Goal: Task Accomplishment & Management: Complete application form

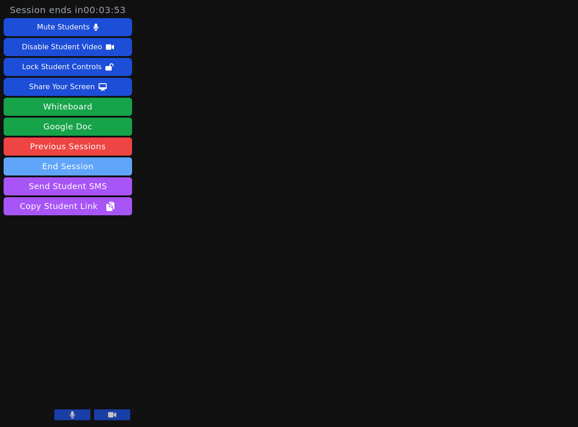
click at [106, 167] on button "End Session" at bounding box center [68, 166] width 128 height 18
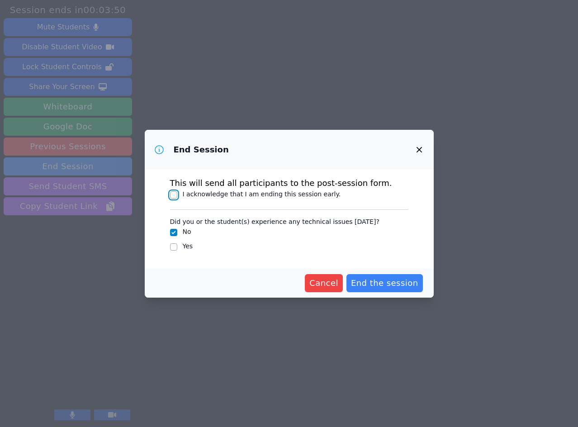
click at [175, 195] on input "I acknowledge that I am ending this session early." at bounding box center [173, 194] width 7 height 7
checkbox input "true"
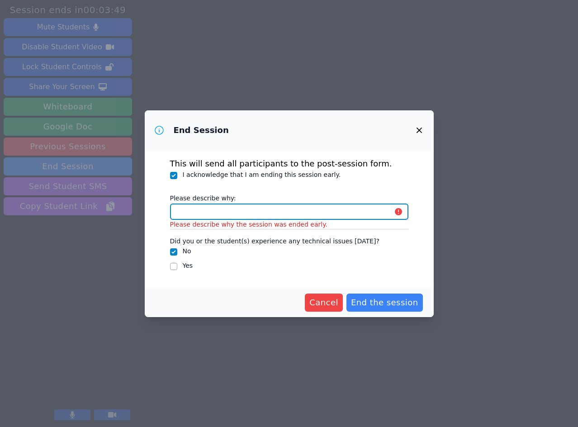
click at [197, 209] on input "Please describe why:" at bounding box center [289, 211] width 238 height 16
type input "Completed going over homework questions."
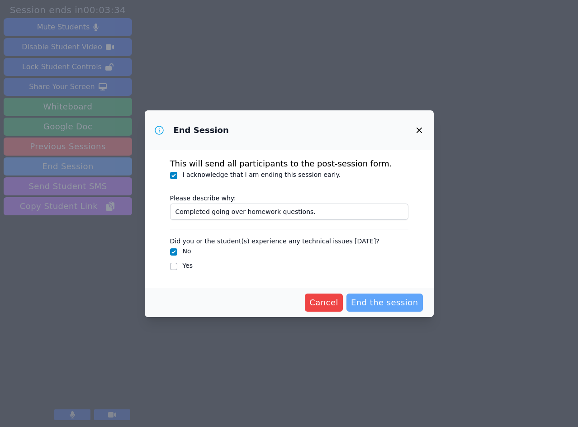
click at [386, 309] on button "End the session" at bounding box center [384, 302] width 76 height 18
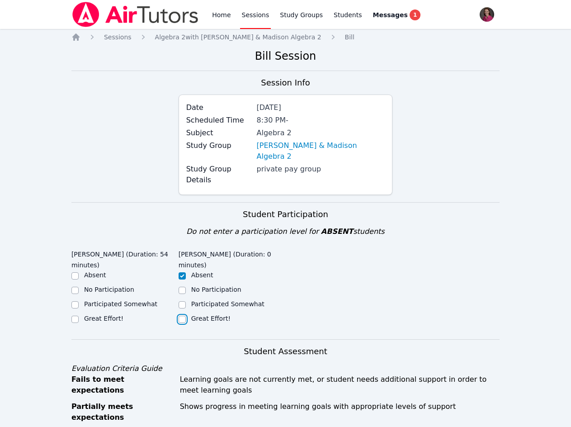
click at [182, 316] on input "Great Effort!" at bounding box center [182, 319] width 7 height 7
checkbox input "true"
checkbox input "false"
click at [74, 316] on input "Great Effort!" at bounding box center [74, 319] width 7 height 7
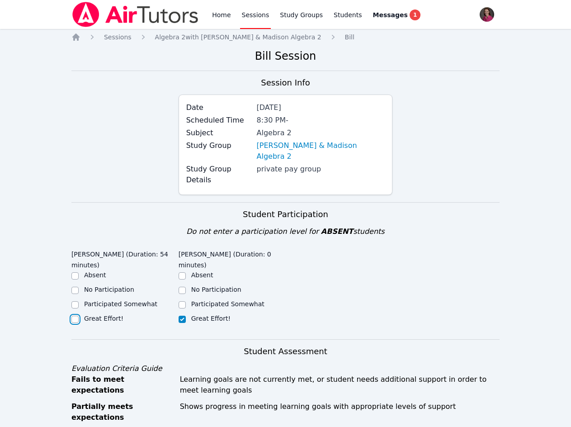
checkbox input "true"
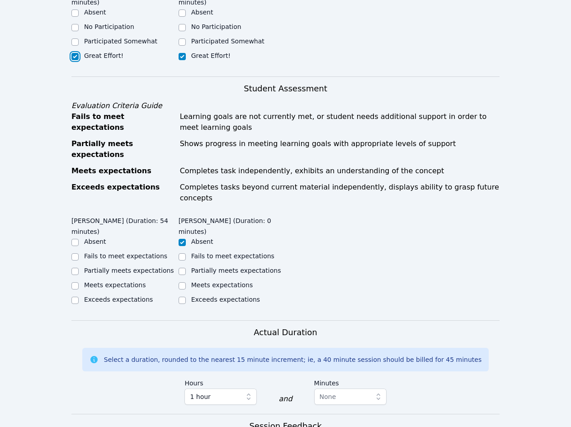
scroll to position [264, 0]
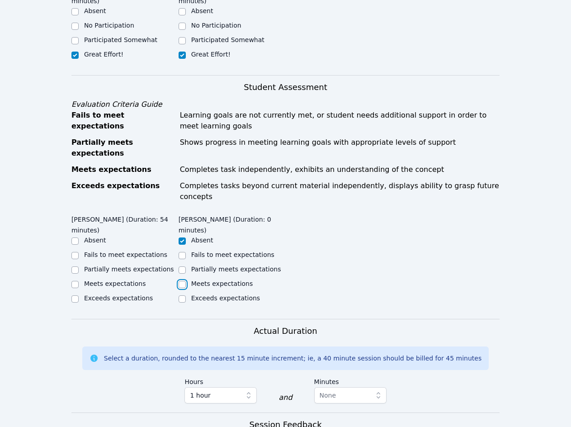
click at [180, 281] on input "Meets expectations" at bounding box center [182, 284] width 7 height 7
checkbox input "true"
checkbox input "false"
click at [75, 281] on input "Meets expectations" at bounding box center [74, 284] width 7 height 7
checkbox input "true"
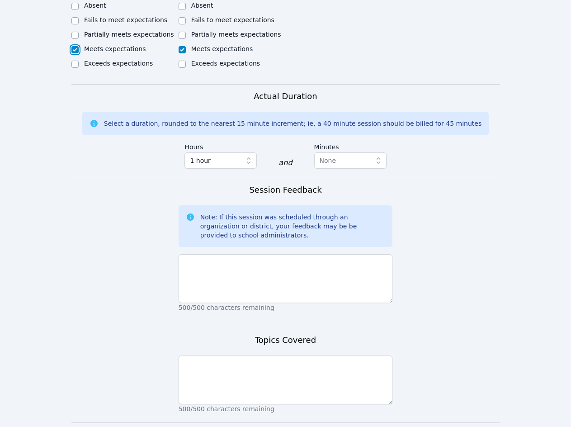
scroll to position [509, 0]
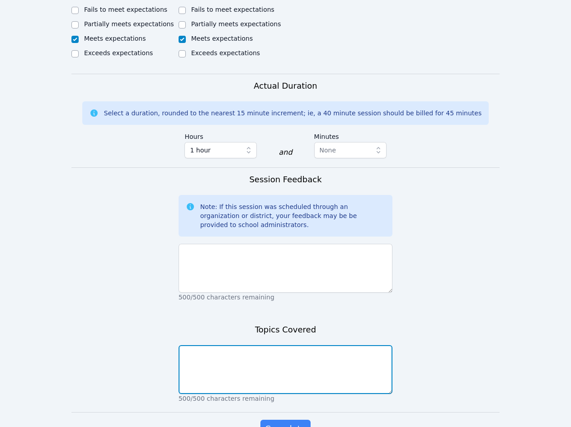
click at [223, 345] on textarea at bounding box center [286, 369] width 214 height 49
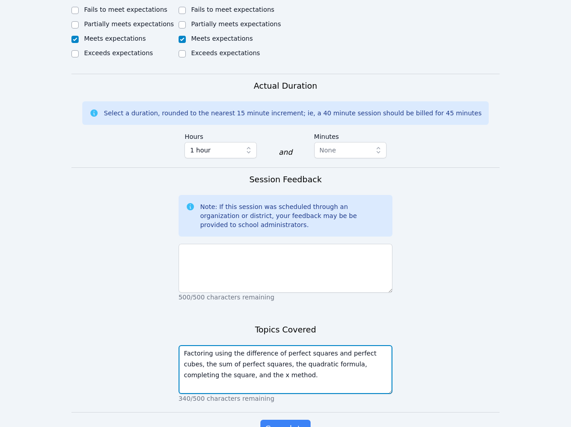
type textarea "Factoring using the difference of perfect squares and perfect cubes, the sum of…"
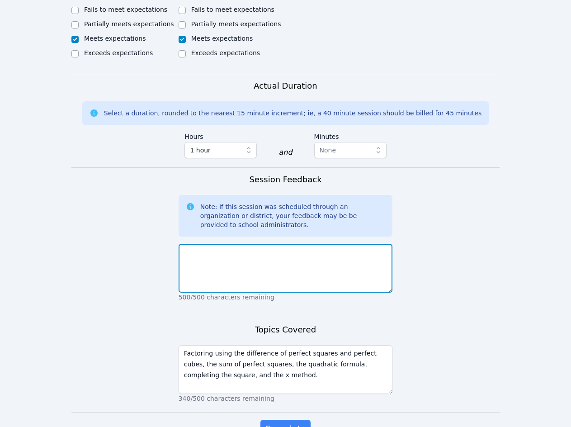
click at [223, 244] on textarea at bounding box center [286, 268] width 214 height 49
type textarea "A"
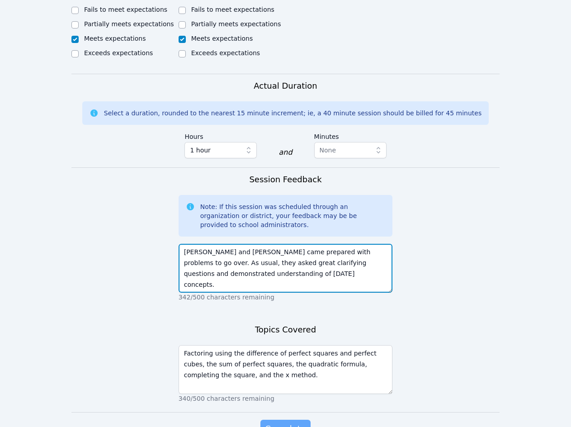
type textarea "[PERSON_NAME] and [PERSON_NAME] came prepared with problems to go over. As usua…"
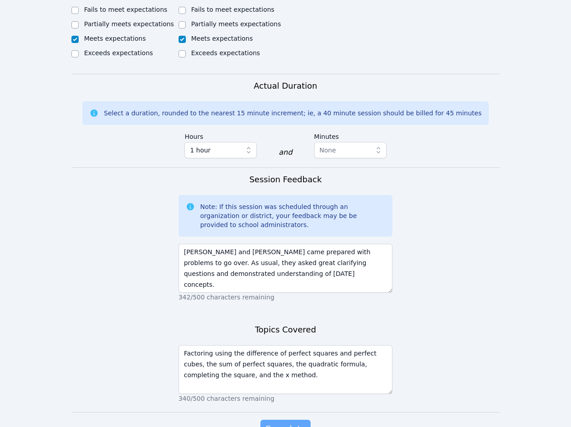
click at [282, 422] on span "Complete" at bounding box center [285, 428] width 41 height 13
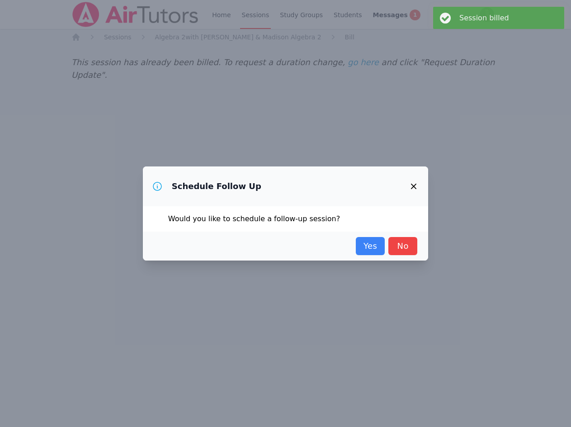
scroll to position [0, 0]
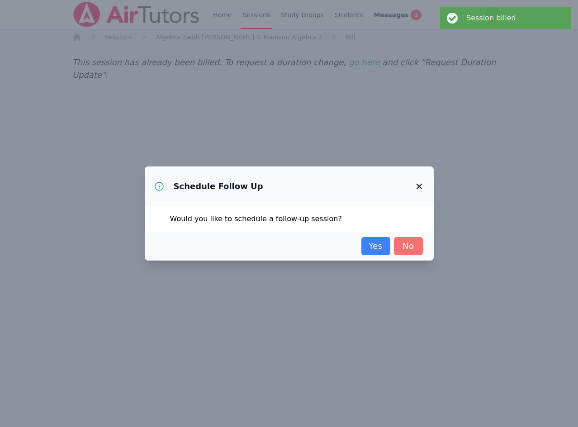
click at [415, 239] on link "No" at bounding box center [408, 246] width 29 height 18
